Goal: Transaction & Acquisition: Purchase product/service

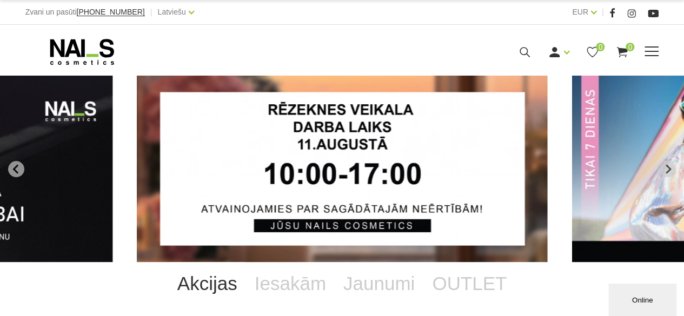
click at [648, 50] on span at bounding box center [652, 52] width 14 height 11
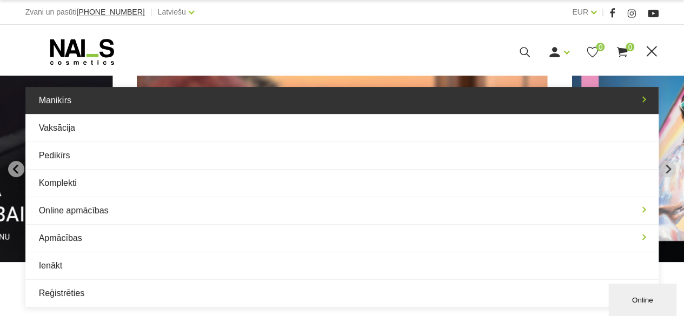
click at [643, 95] on link "Manikīrs" at bounding box center [342, 100] width 634 height 27
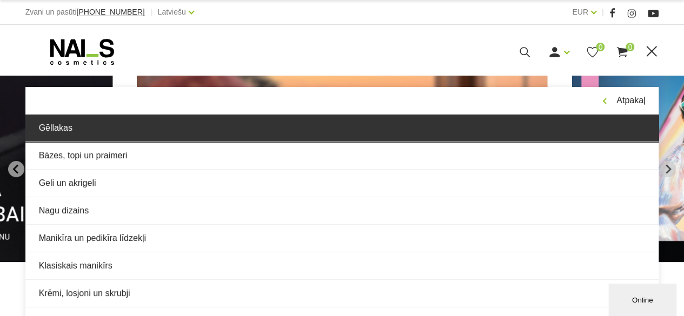
click at [612, 123] on link "Gēllakas" at bounding box center [342, 128] width 634 height 27
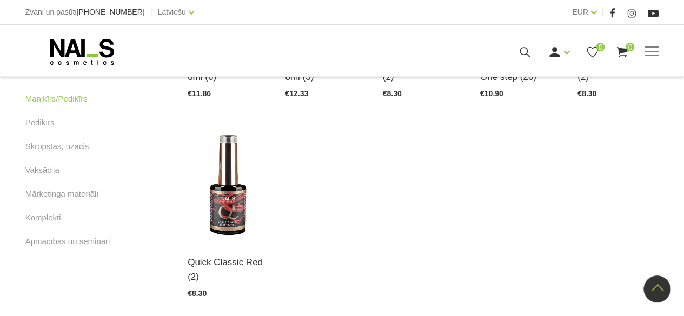
scroll to position [656, 0]
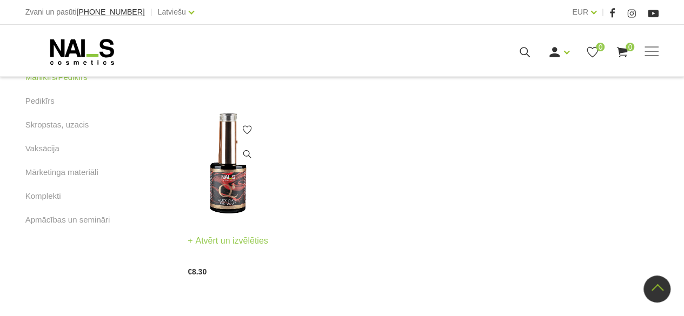
click at [234, 180] on img at bounding box center [228, 164] width 81 height 112
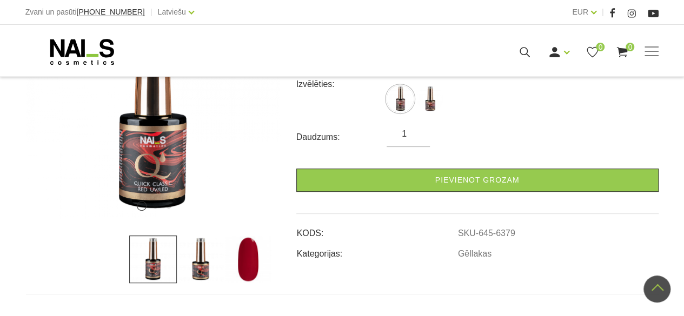
scroll to position [238, 0]
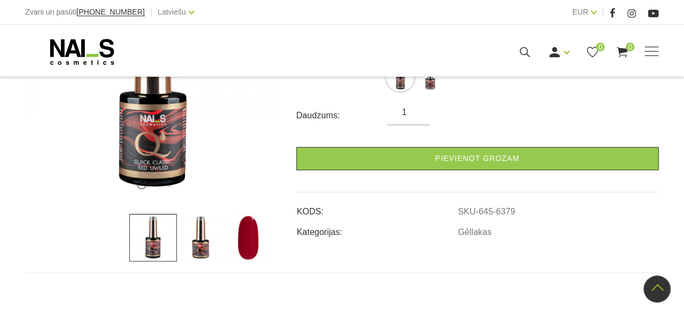
click at [247, 247] on img at bounding box center [249, 238] width 48 height 48
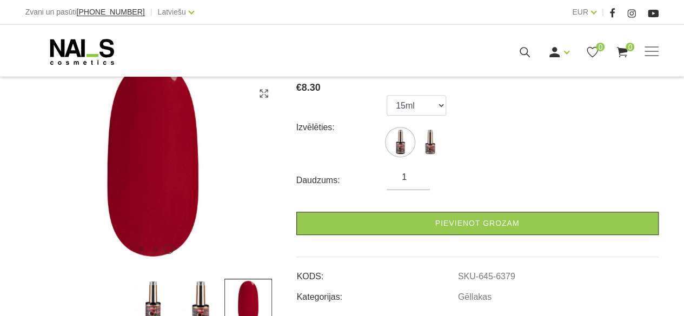
scroll to position [151, 0]
